Goal: Task Accomplishment & Management: Use online tool/utility

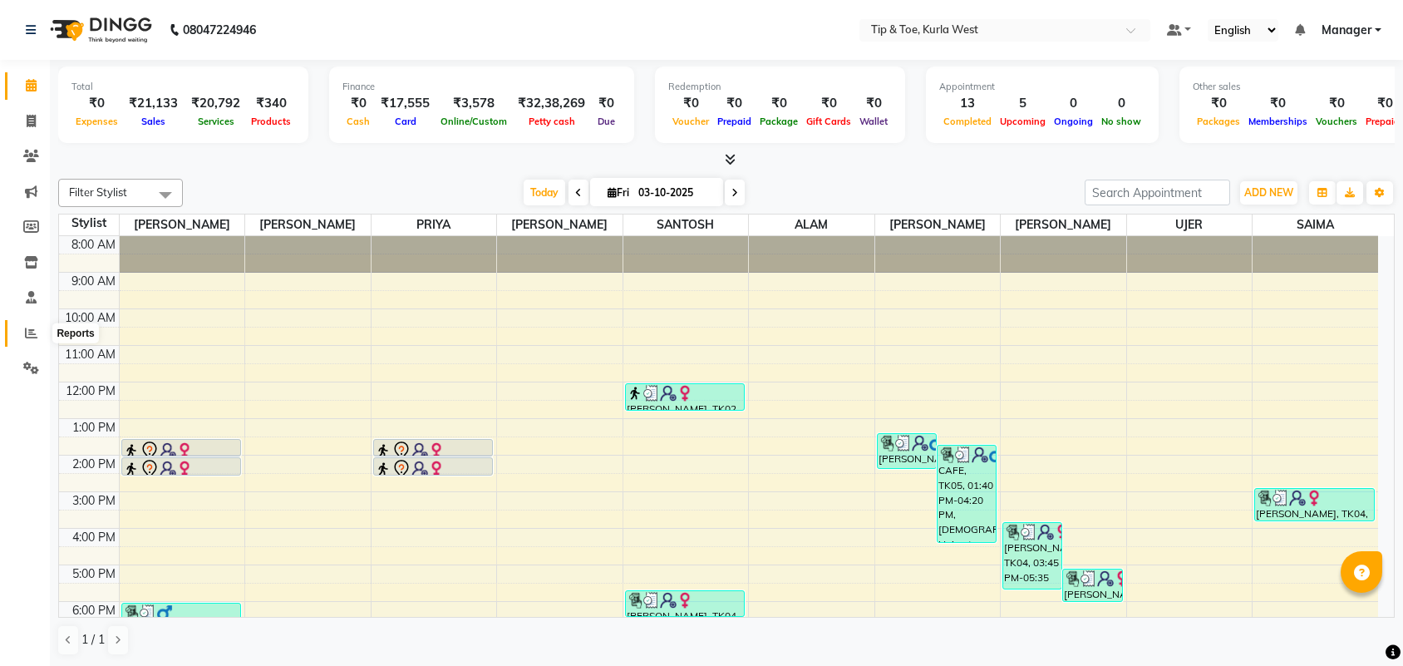
click at [27, 327] on icon at bounding box center [31, 333] width 12 height 12
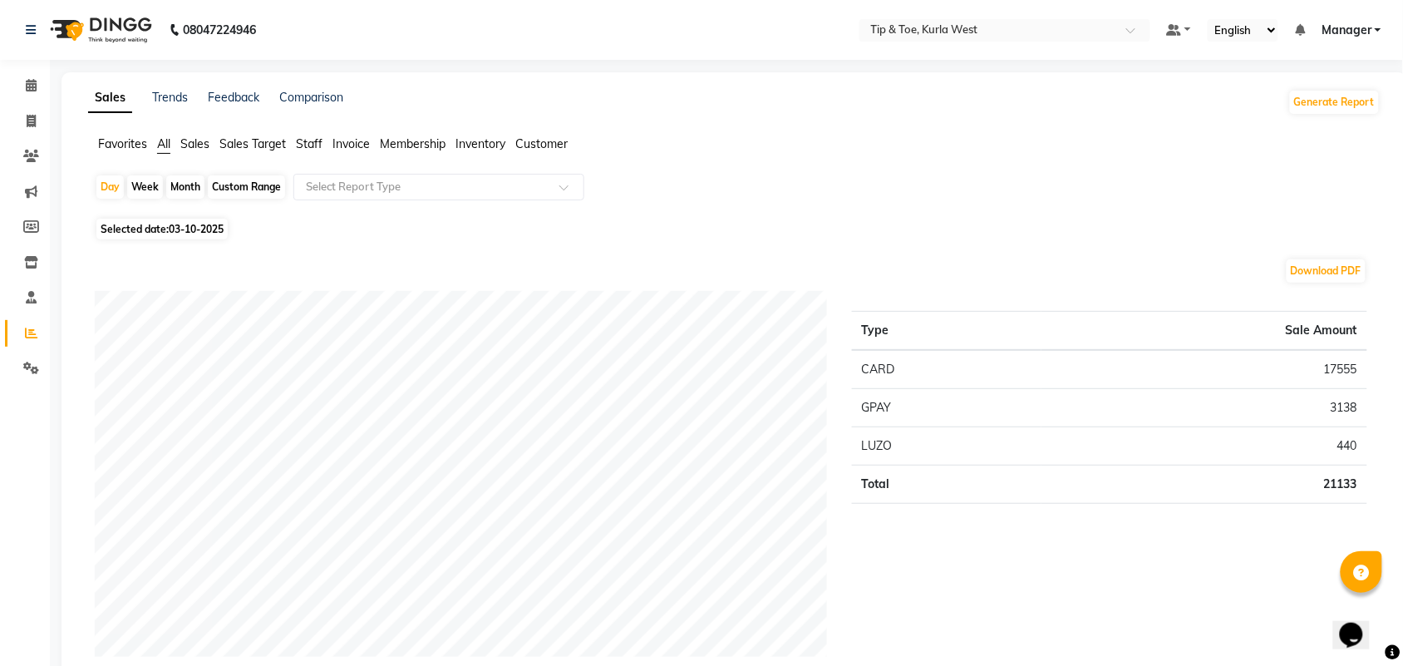
click at [316, 142] on span "Staff" at bounding box center [309, 143] width 27 height 15
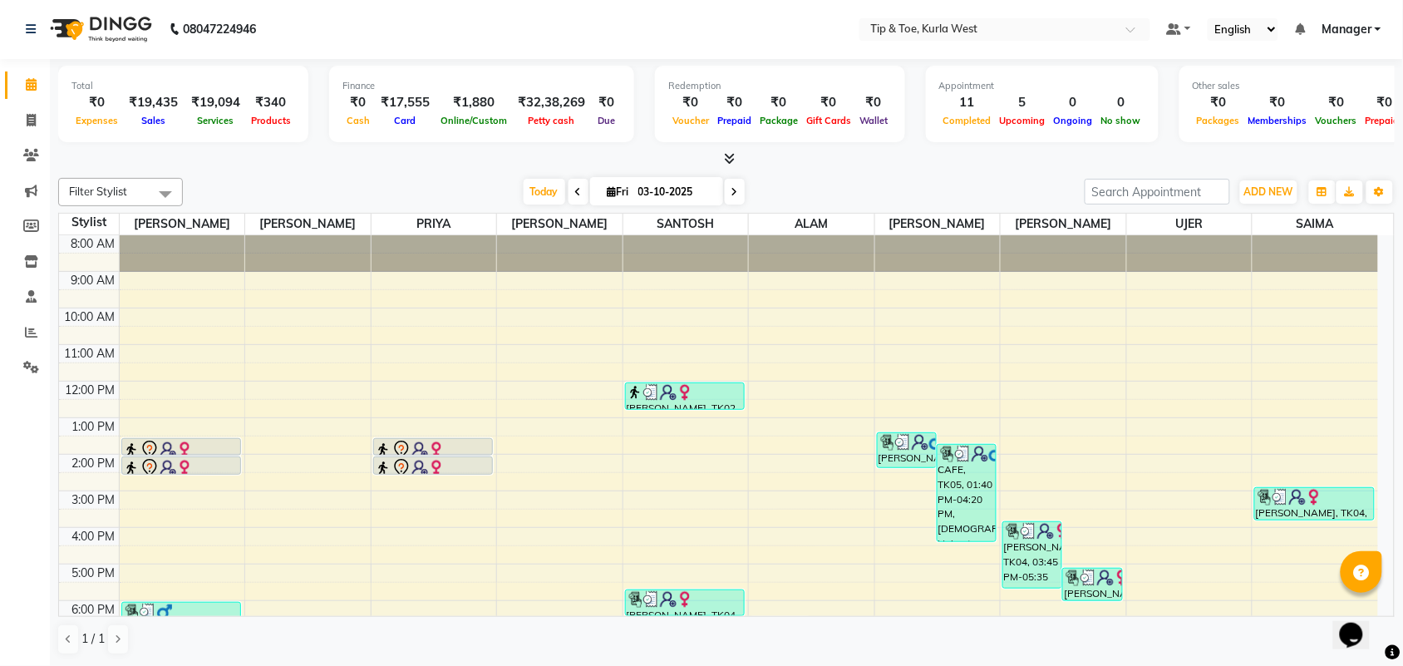
scroll to position [100, 0]
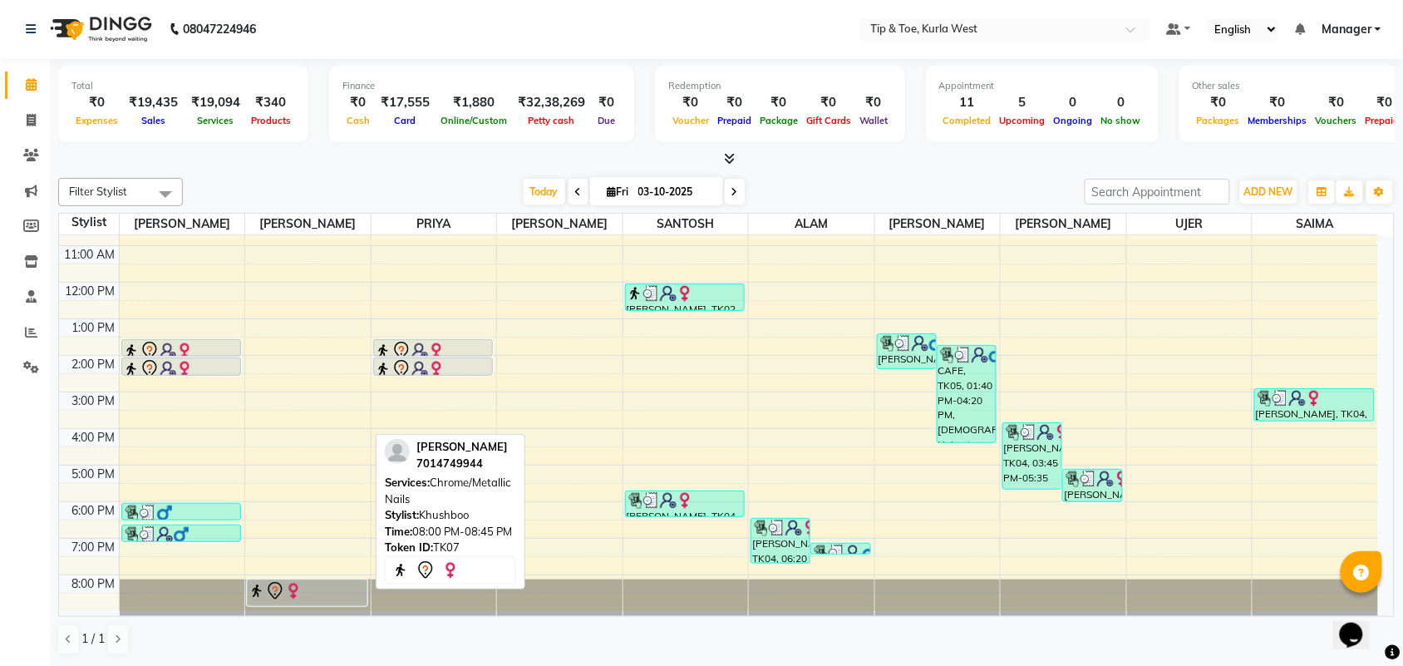
click at [306, 593] on div at bounding box center [306, 591] width 117 height 20
select select "7"
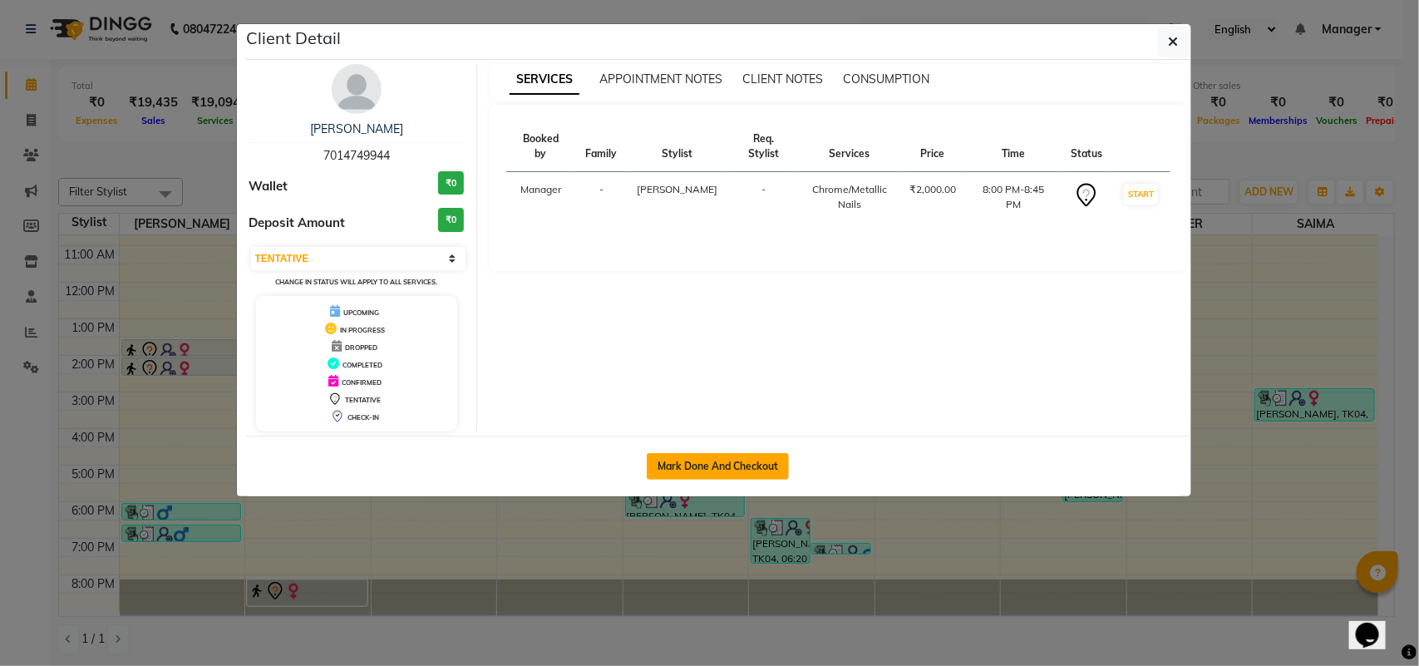
click at [675, 470] on button "Mark Done And Checkout" at bounding box center [718, 466] width 142 height 27
select select "5986"
select select "service"
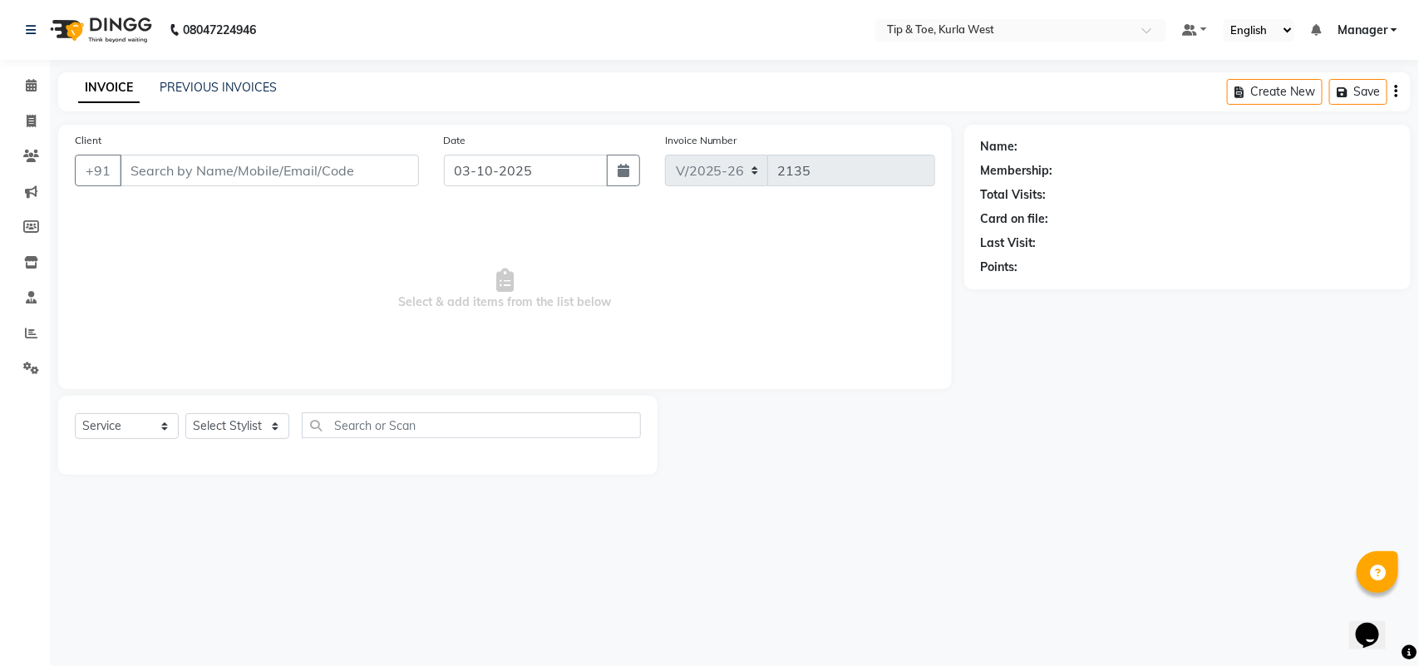
type input "7014749944"
select select "42757"
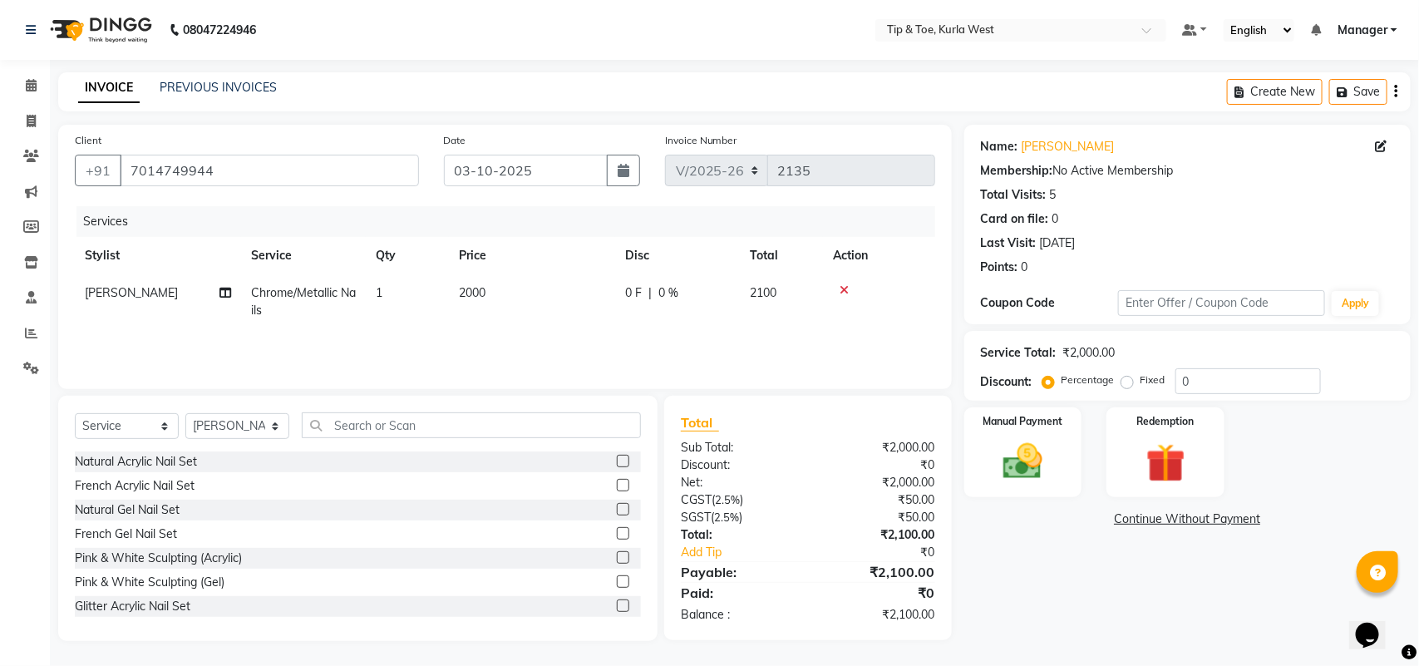
click at [112, 293] on span "[PERSON_NAME]" at bounding box center [131, 292] width 93 height 15
select select "42757"
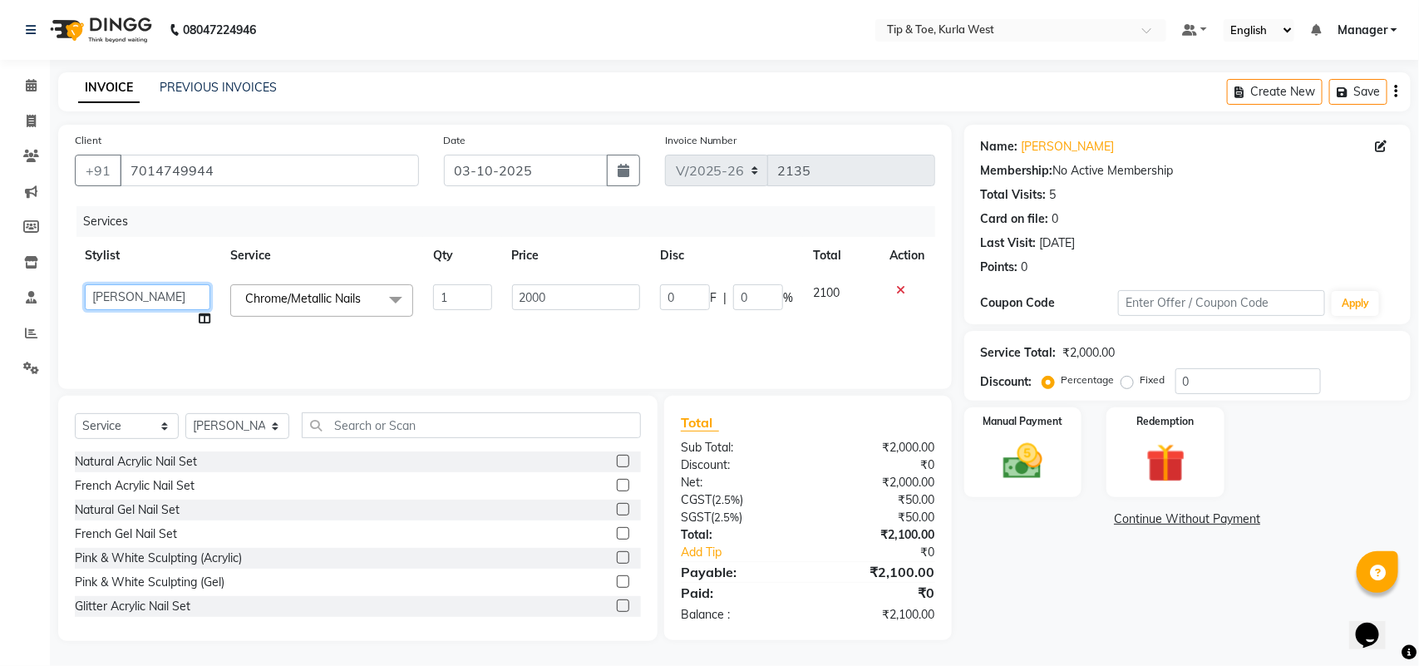
click at [125, 300] on select "[PERSON_NAME] KAVERI [PERSON_NAME] Kurla login access Manager [PERSON_NAME] PRI…" at bounding box center [147, 297] width 125 height 26
select select "42756"
drag, startPoint x: 249, startPoint y: 434, endPoint x: 251, endPoint y: 422, distance: 11.8
click at [249, 434] on select "Select Stylist [PERSON_NAME] KAVERI [PERSON_NAME] Kurla login access Manager [P…" at bounding box center [237, 426] width 104 height 26
select select "91739"
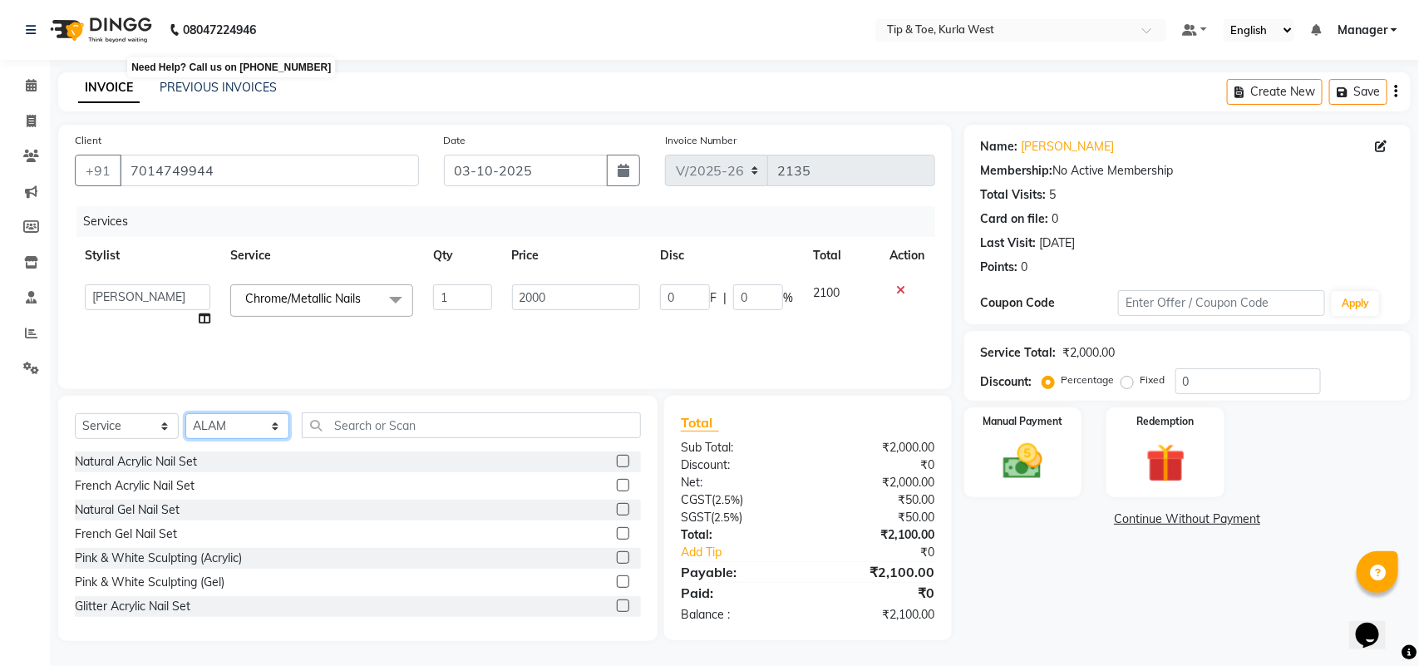
click at [185, 413] on select "Select Stylist [PERSON_NAME] KAVERI [PERSON_NAME] Kurla login access Manager [P…" at bounding box center [237, 426] width 104 height 26
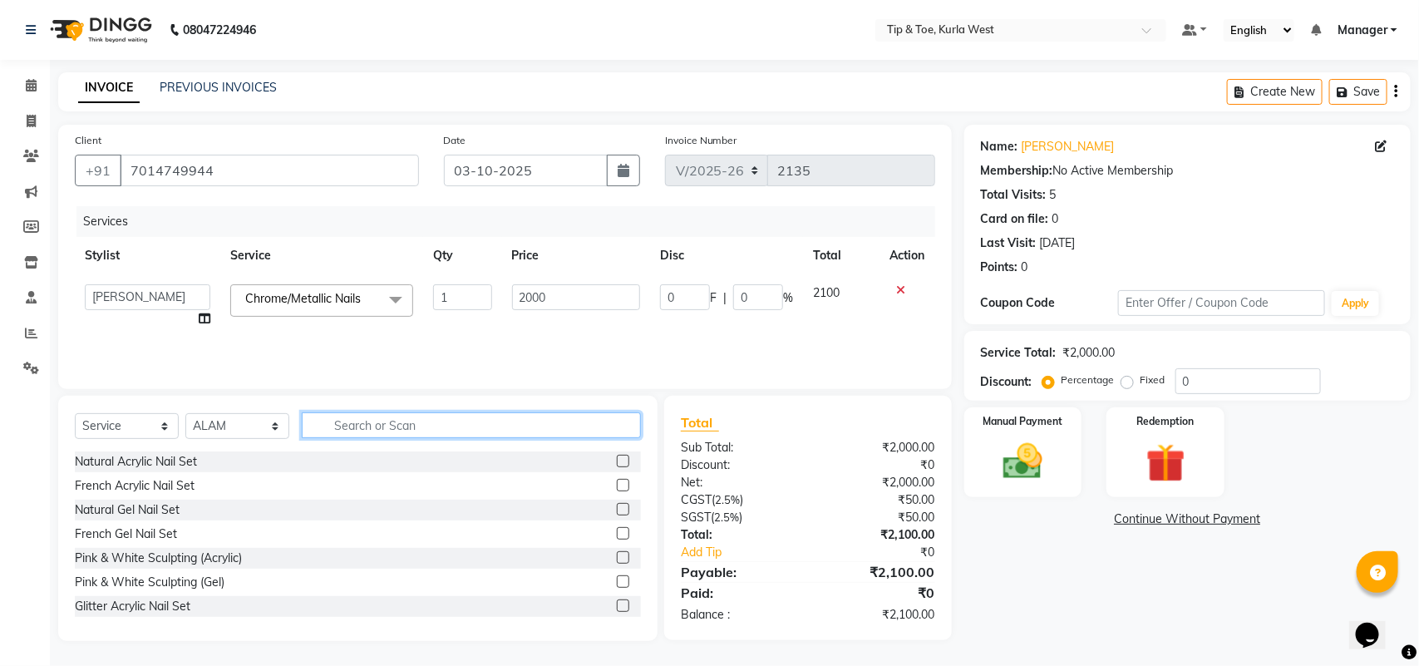
click at [409, 434] on input "text" at bounding box center [471, 425] width 339 height 26
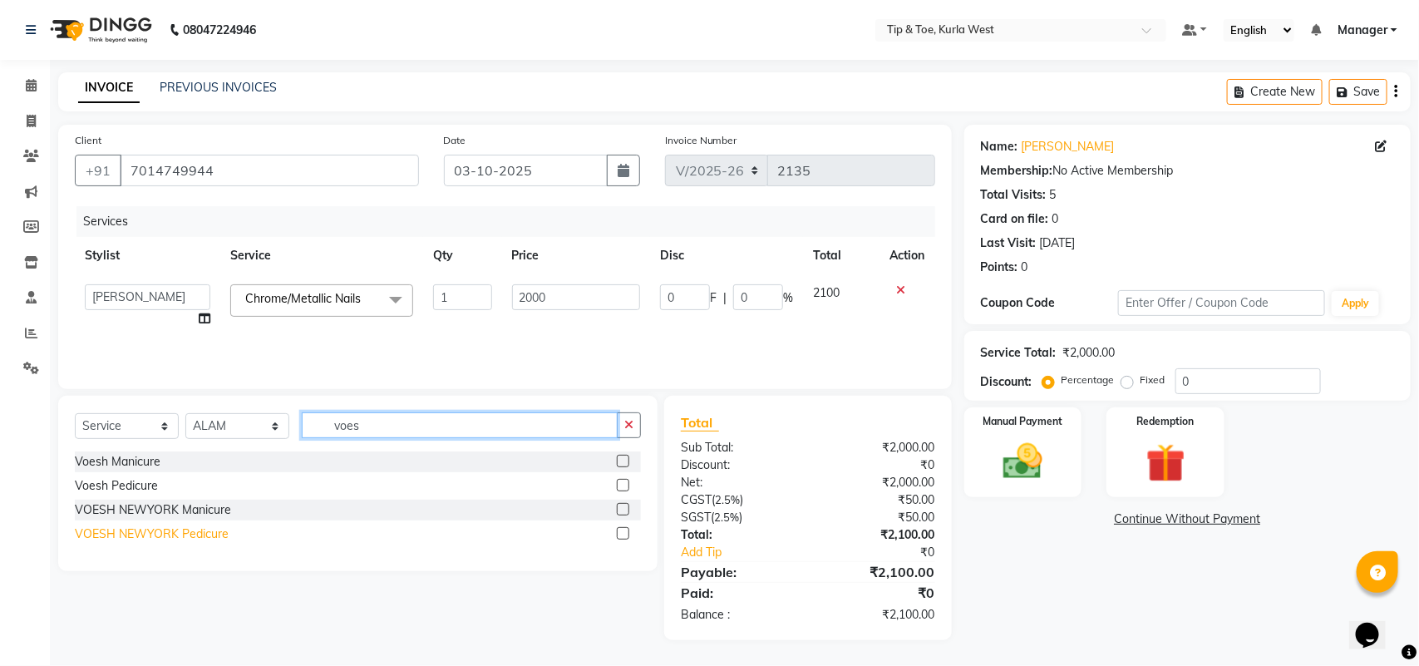
type input "voes"
click at [213, 539] on div "VOESH NEWYORK Pedicure" at bounding box center [152, 533] width 154 height 17
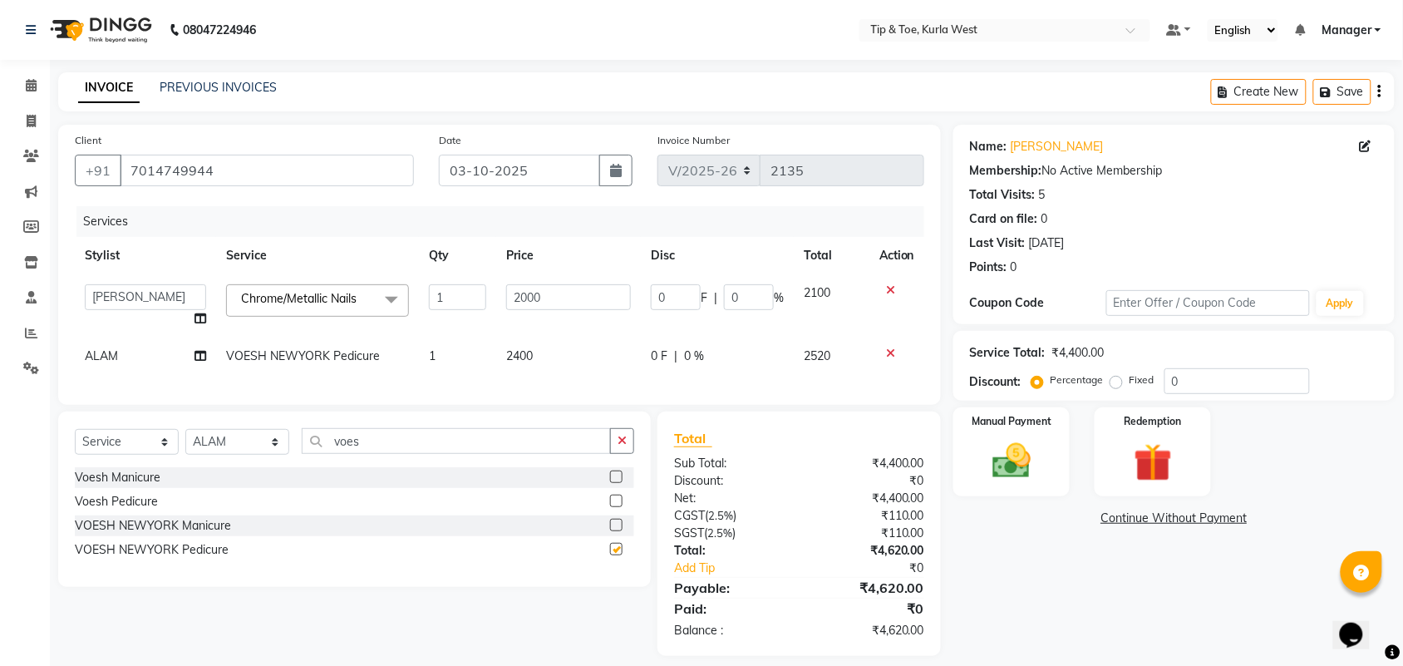
checkbox input "false"
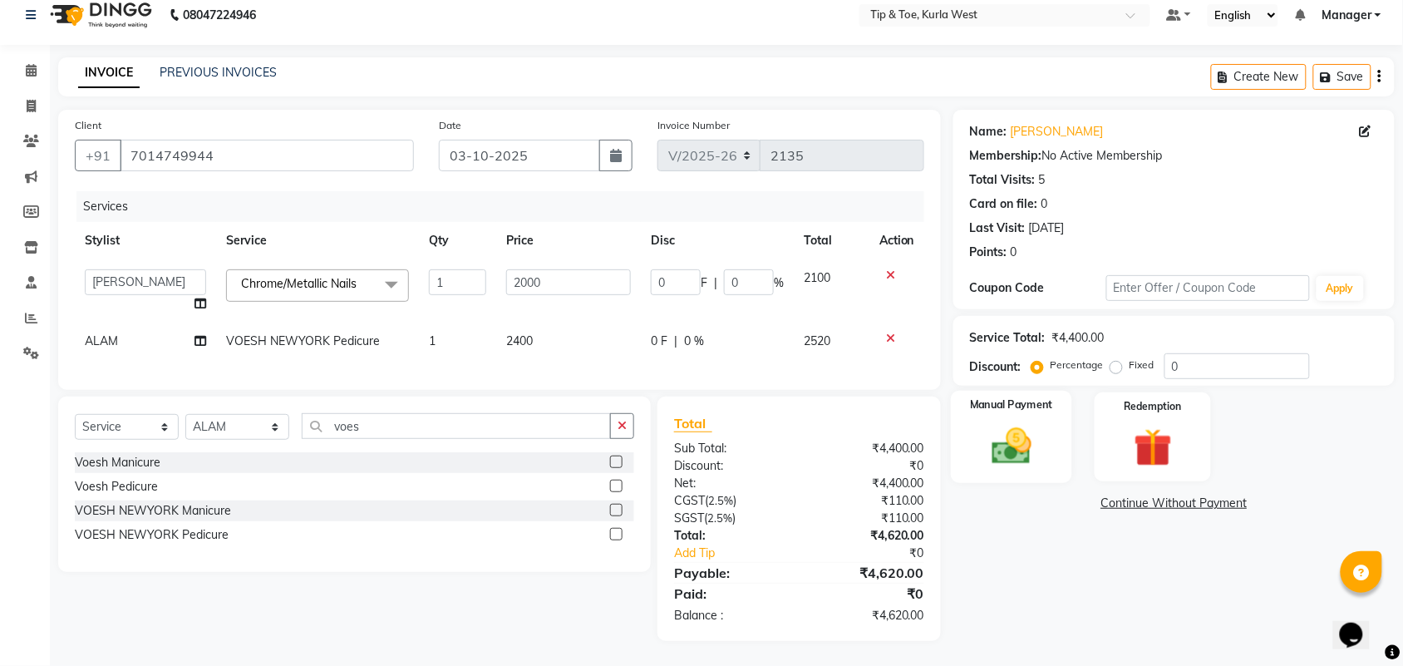
click at [1022, 438] on img at bounding box center [1011, 446] width 65 height 46
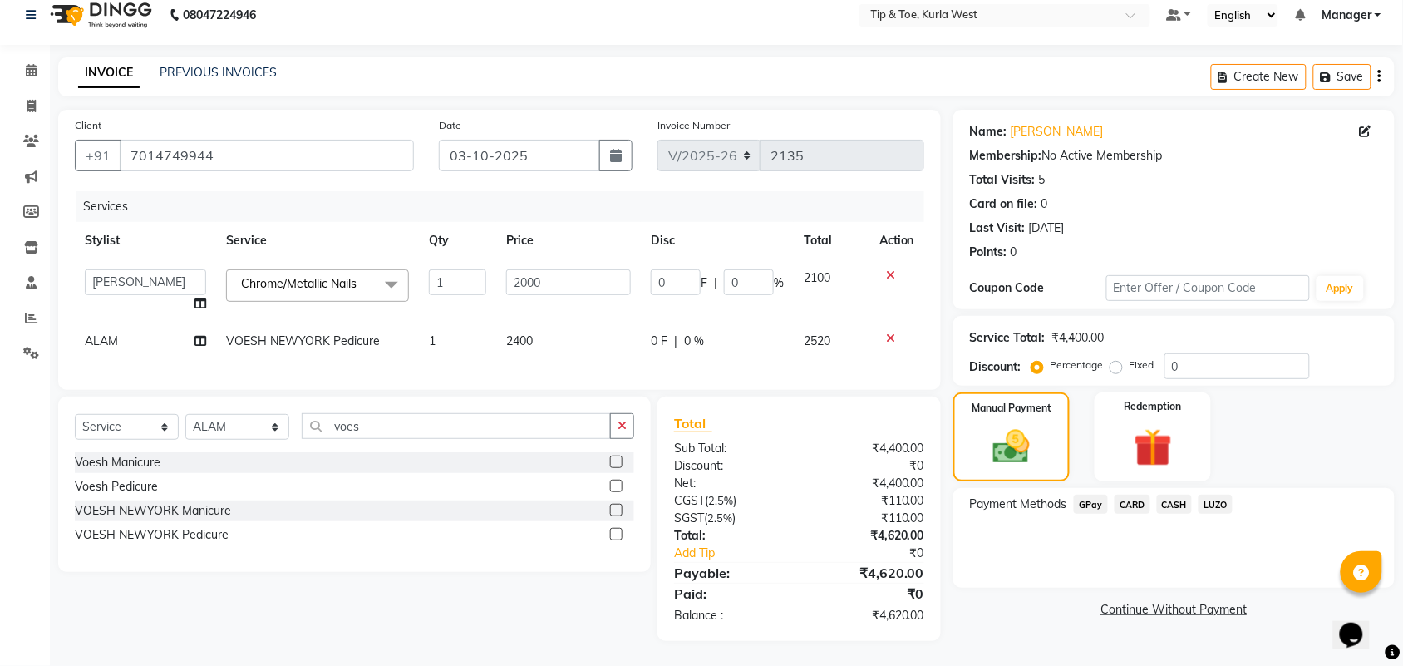
click at [1080, 494] on span "GPay" at bounding box center [1091, 503] width 34 height 19
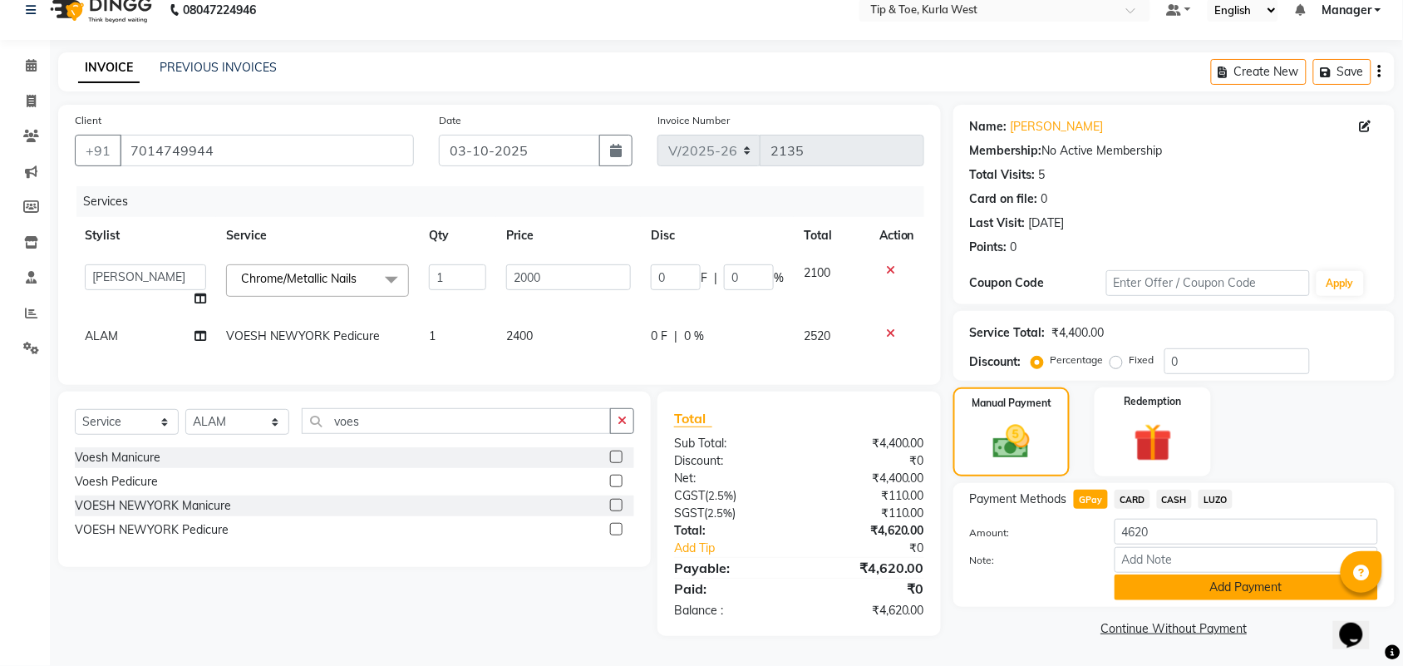
click at [1147, 574] on button "Add Payment" at bounding box center [1245, 587] width 263 height 26
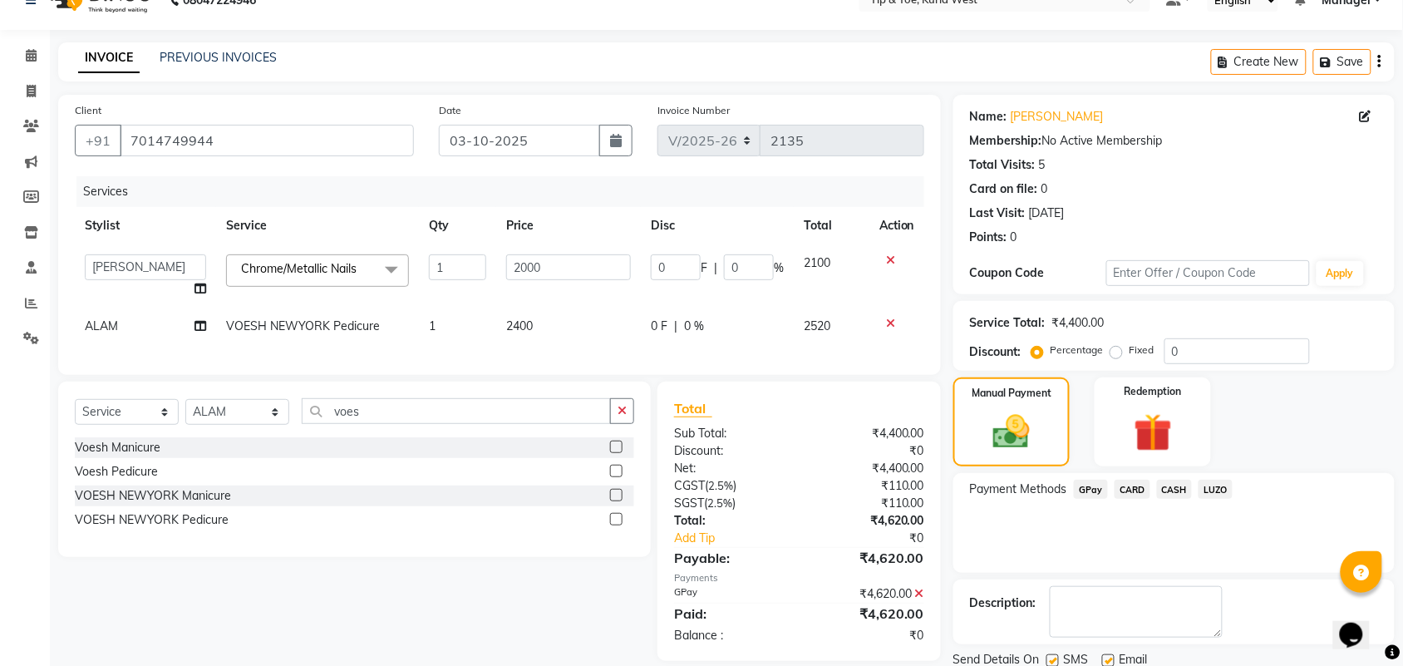
scroll to position [90, 0]
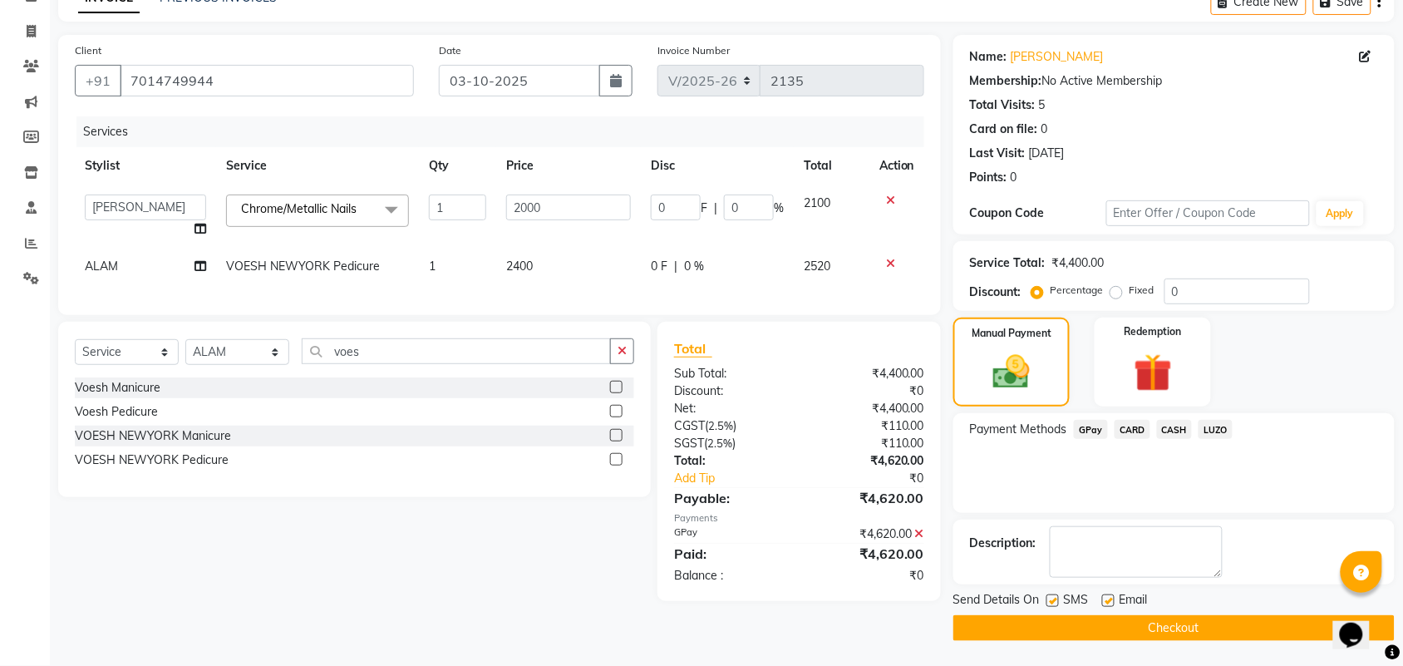
click at [1054, 599] on label at bounding box center [1052, 600] width 12 height 12
click at [1054, 599] on input "checkbox" at bounding box center [1051, 601] width 11 height 11
checkbox input "false"
click at [1106, 594] on label at bounding box center [1108, 600] width 12 height 12
click at [1106, 596] on input "checkbox" at bounding box center [1107, 601] width 11 height 11
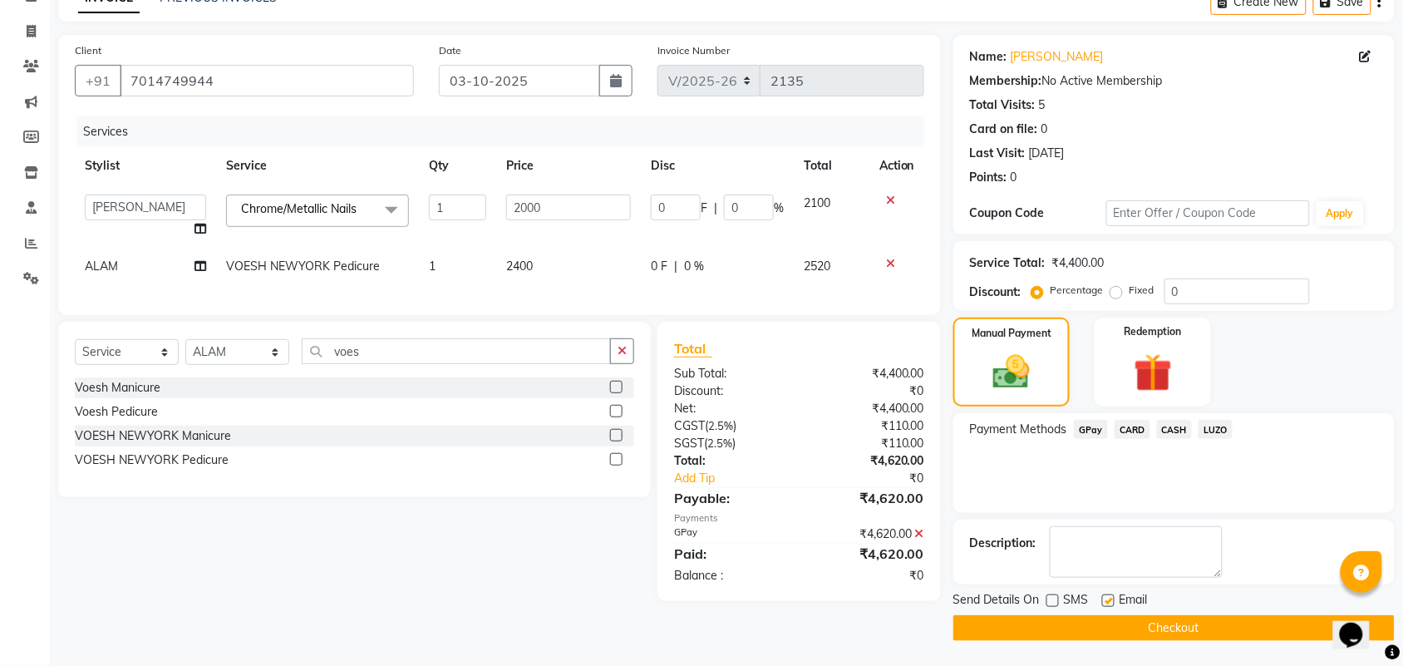
checkbox input "false"
click at [1169, 625] on button "Checkout" at bounding box center [1173, 628] width 441 height 26
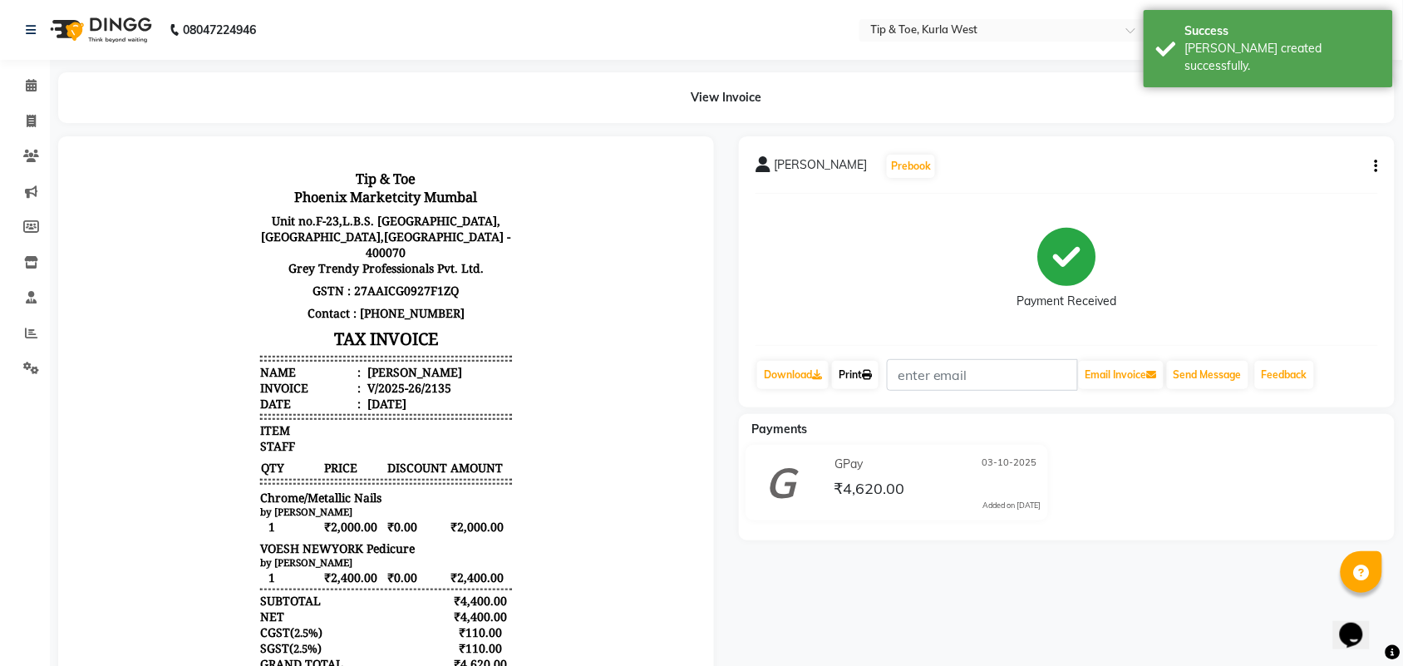
click at [849, 372] on link "Print" at bounding box center [855, 375] width 47 height 28
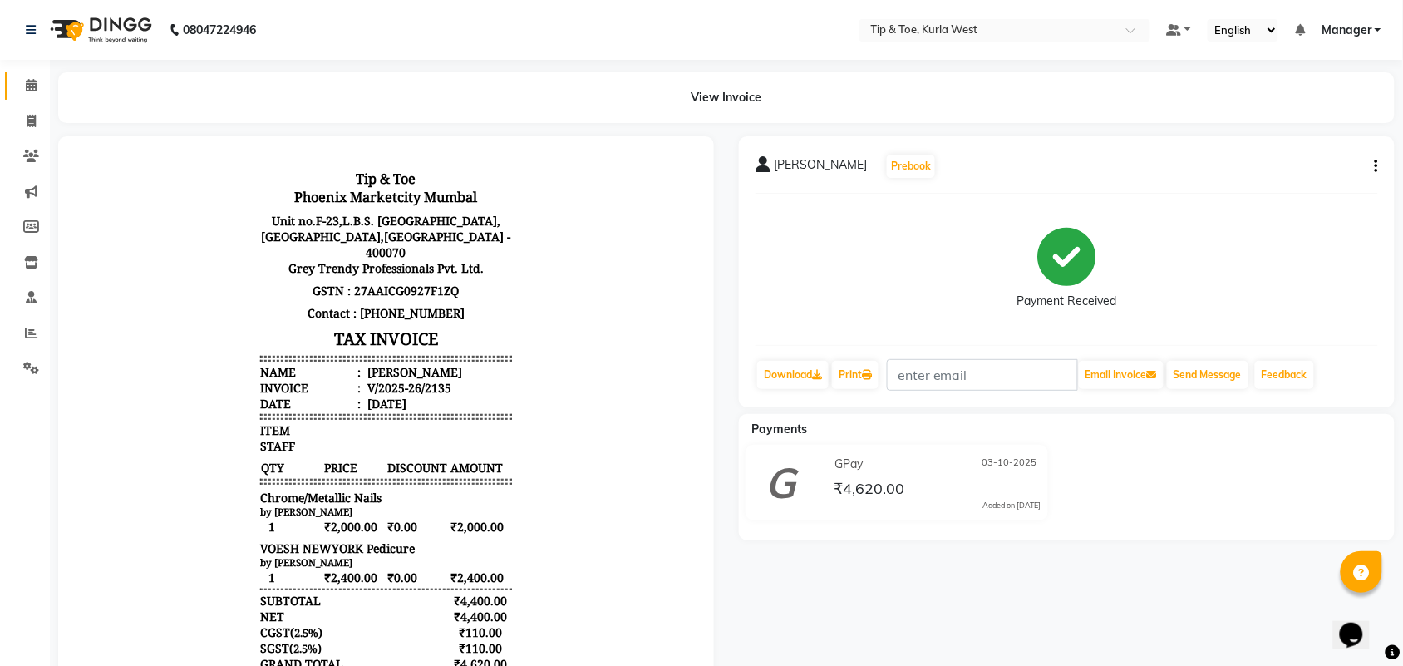
click at [32, 96] on link "Calendar" at bounding box center [25, 85] width 40 height 27
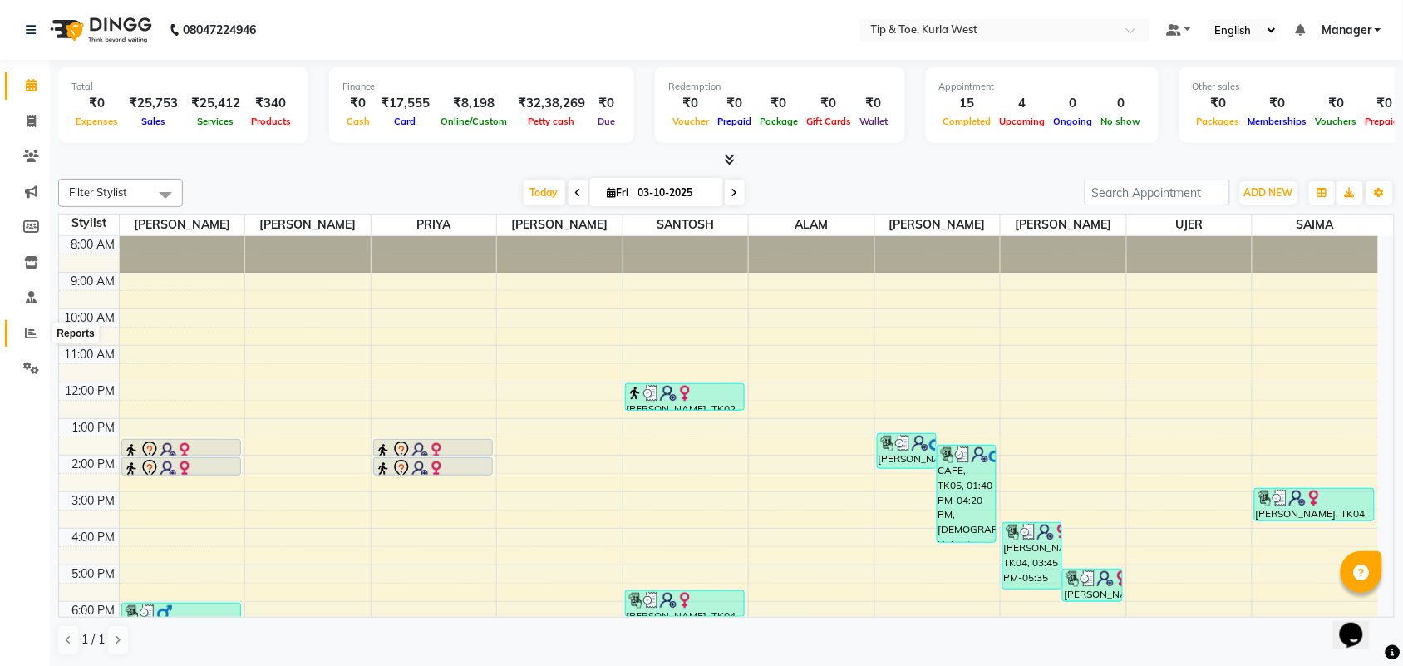
click at [22, 329] on span at bounding box center [31, 333] width 29 height 19
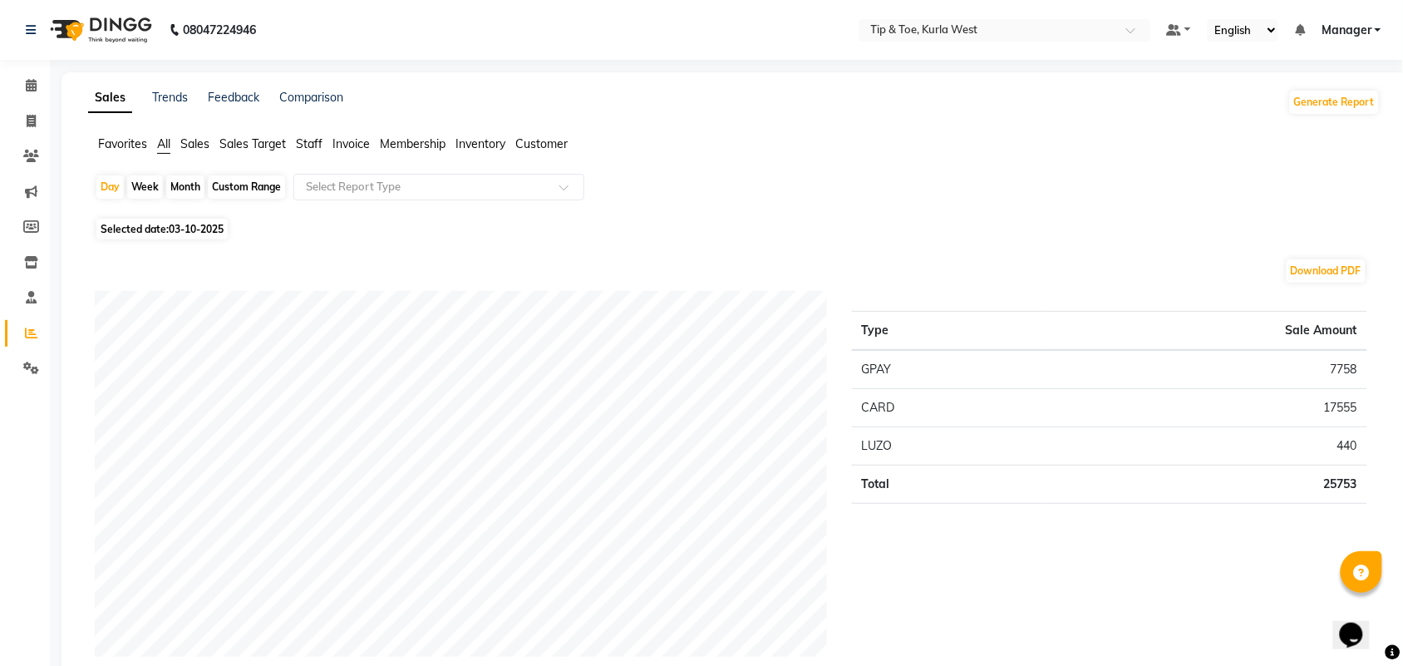
click at [317, 140] on span "Staff" at bounding box center [309, 143] width 27 height 15
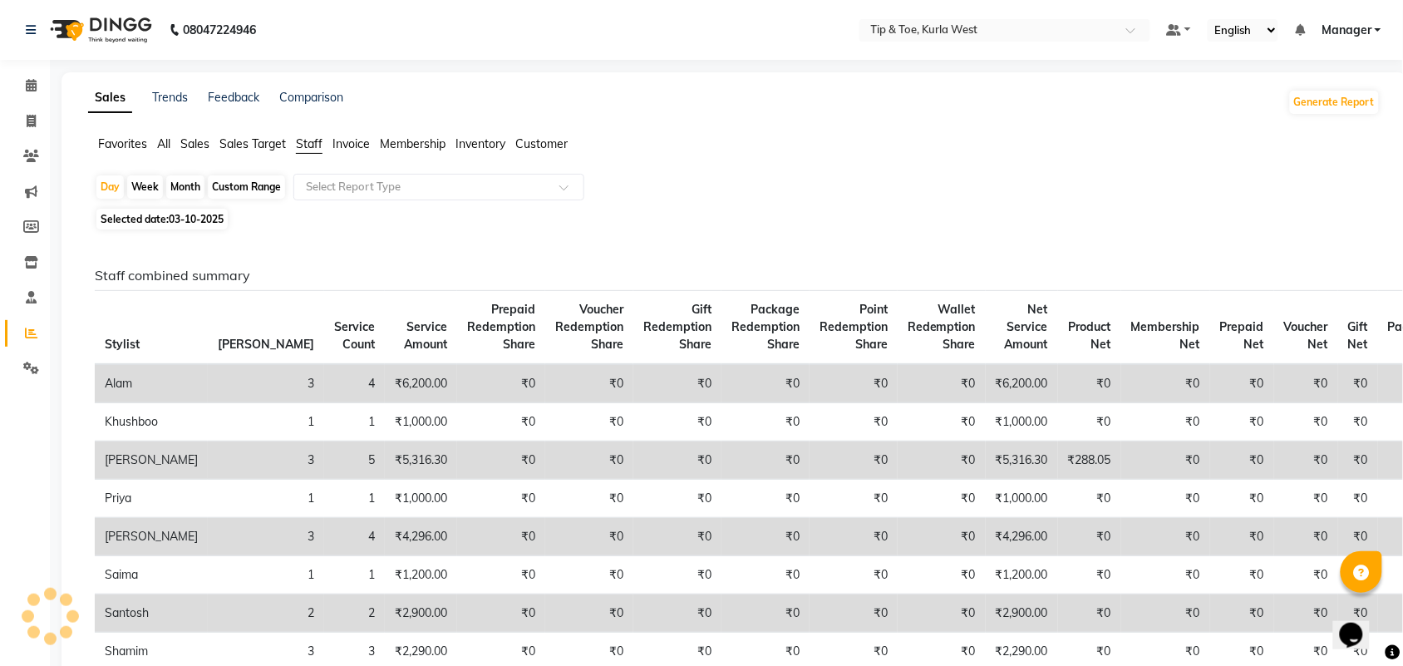
scroll to position [104, 0]
